Goal: Information Seeking & Learning: Learn about a topic

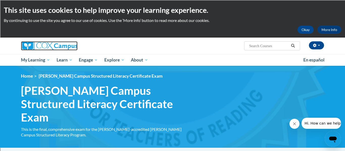
click at [66, 49] on img at bounding box center [49, 45] width 57 height 9
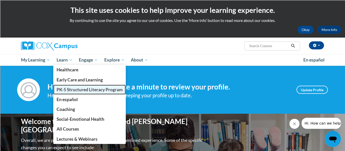
click at [68, 88] on span "PK-5 Structured Literacy Program" at bounding box center [90, 89] width 66 height 5
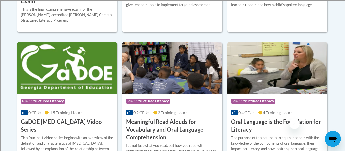
scroll to position [347, 0]
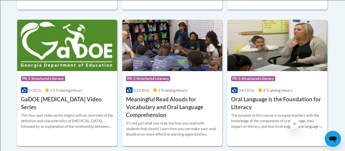
click at [88, 52] on img at bounding box center [67, 46] width 100 height 52
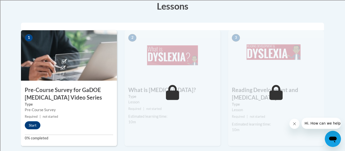
scroll to position [156, 0]
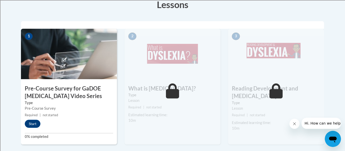
click at [295, 100] on label "Type" at bounding box center [276, 103] width 88 height 6
click at [33, 125] on button "Start" at bounding box center [33, 124] width 16 height 8
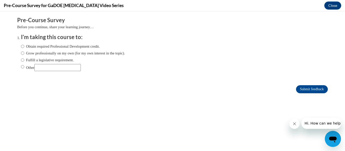
scroll to position [0, 0]
click at [22, 60] on input "Fulfill a legislative requirement." at bounding box center [22, 60] width 3 height 6
radio input "true"
click at [23, 60] on input "Fulfill a legislative requirement." at bounding box center [22, 60] width 3 height 6
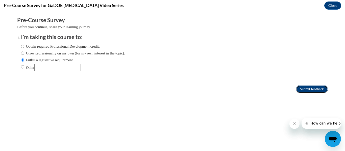
click at [316, 89] on input "Submit feedback" at bounding box center [312, 89] width 32 height 8
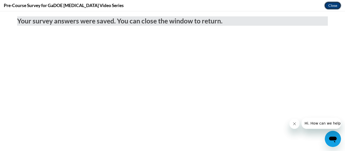
click at [332, 7] on button "Close" at bounding box center [332, 6] width 17 height 8
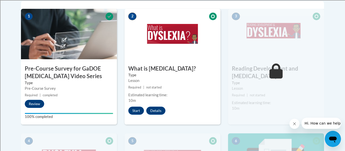
scroll to position [177, 0]
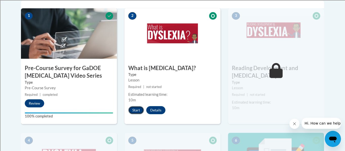
click at [136, 111] on button "Start" at bounding box center [136, 110] width 16 height 8
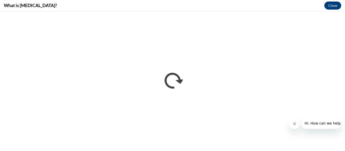
scroll to position [0, 0]
